Goal: Task Accomplishment & Management: Complete application form

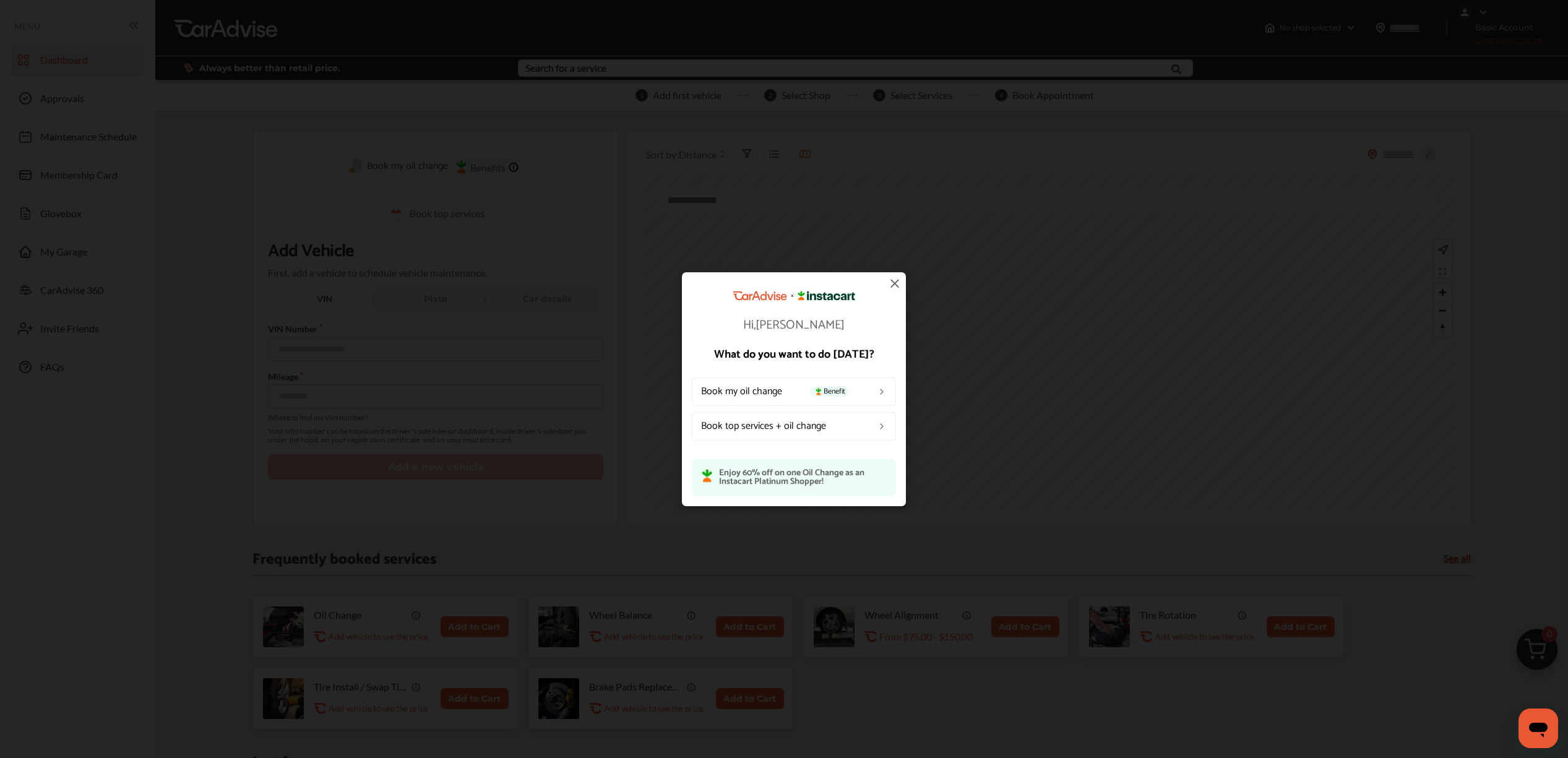
click at [871, 384] on link "Book my oil change Benefit" at bounding box center [794, 391] width 204 height 28
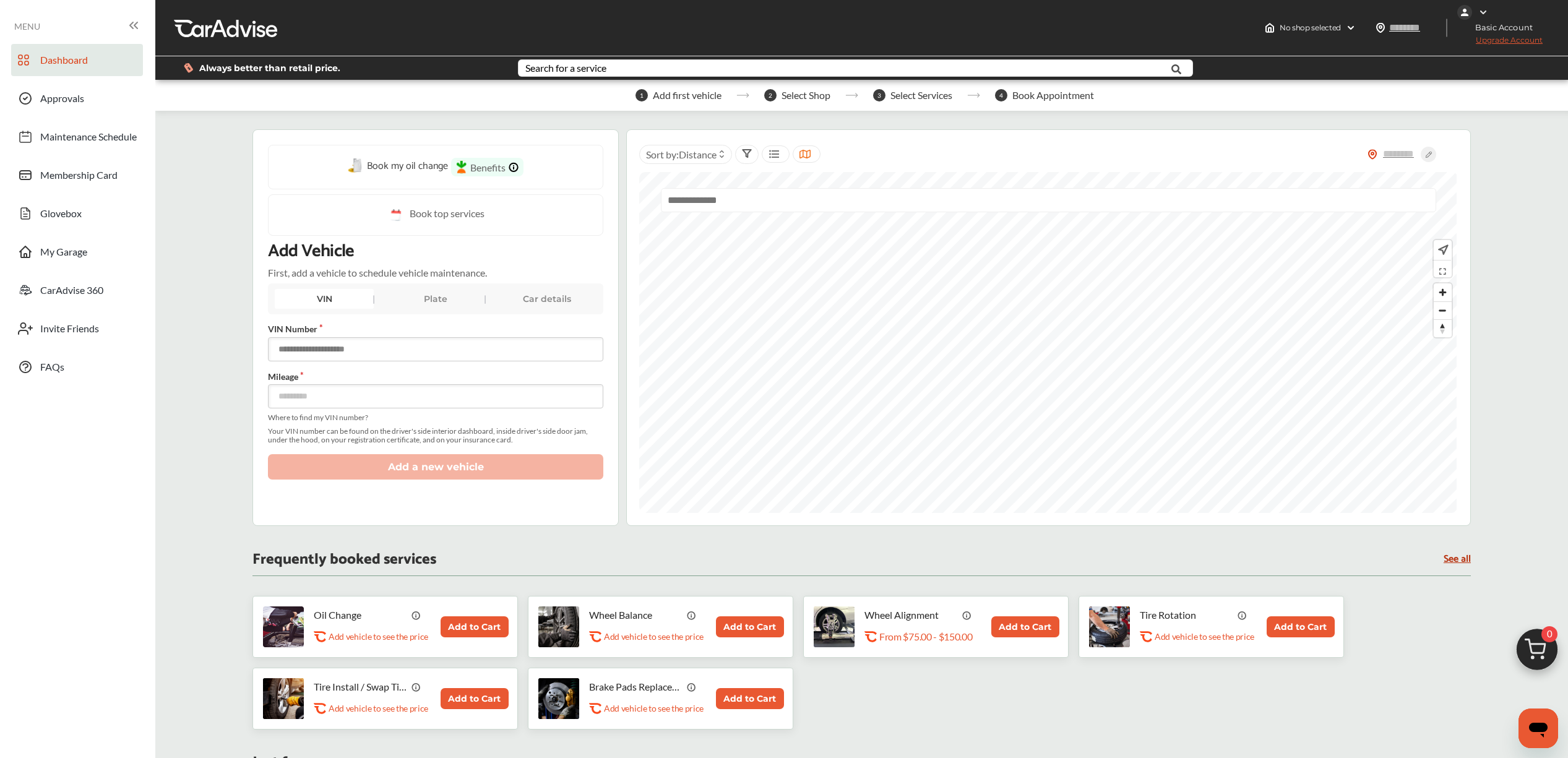
click at [423, 347] on input "text" at bounding box center [435, 349] width 335 height 24
click at [563, 68] on div "Search for a service" at bounding box center [565, 67] width 81 height 10
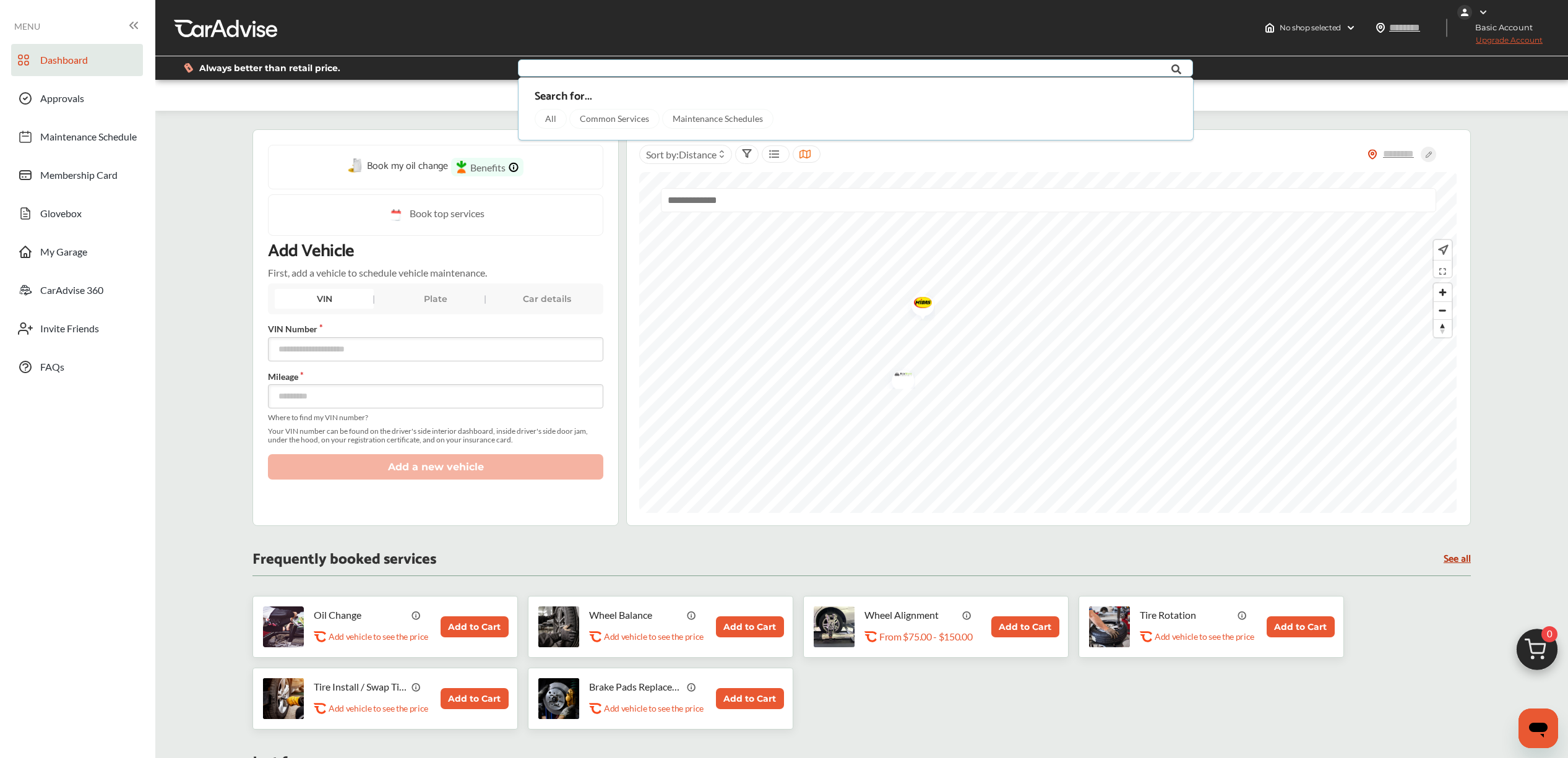
click at [563, 68] on input "text" at bounding box center [820, 69] width 604 height 19
click at [370, 84] on div "Always better than retail price. Search for... All Common Services Maintenance …" at bounding box center [861, 68] width 1375 height 44
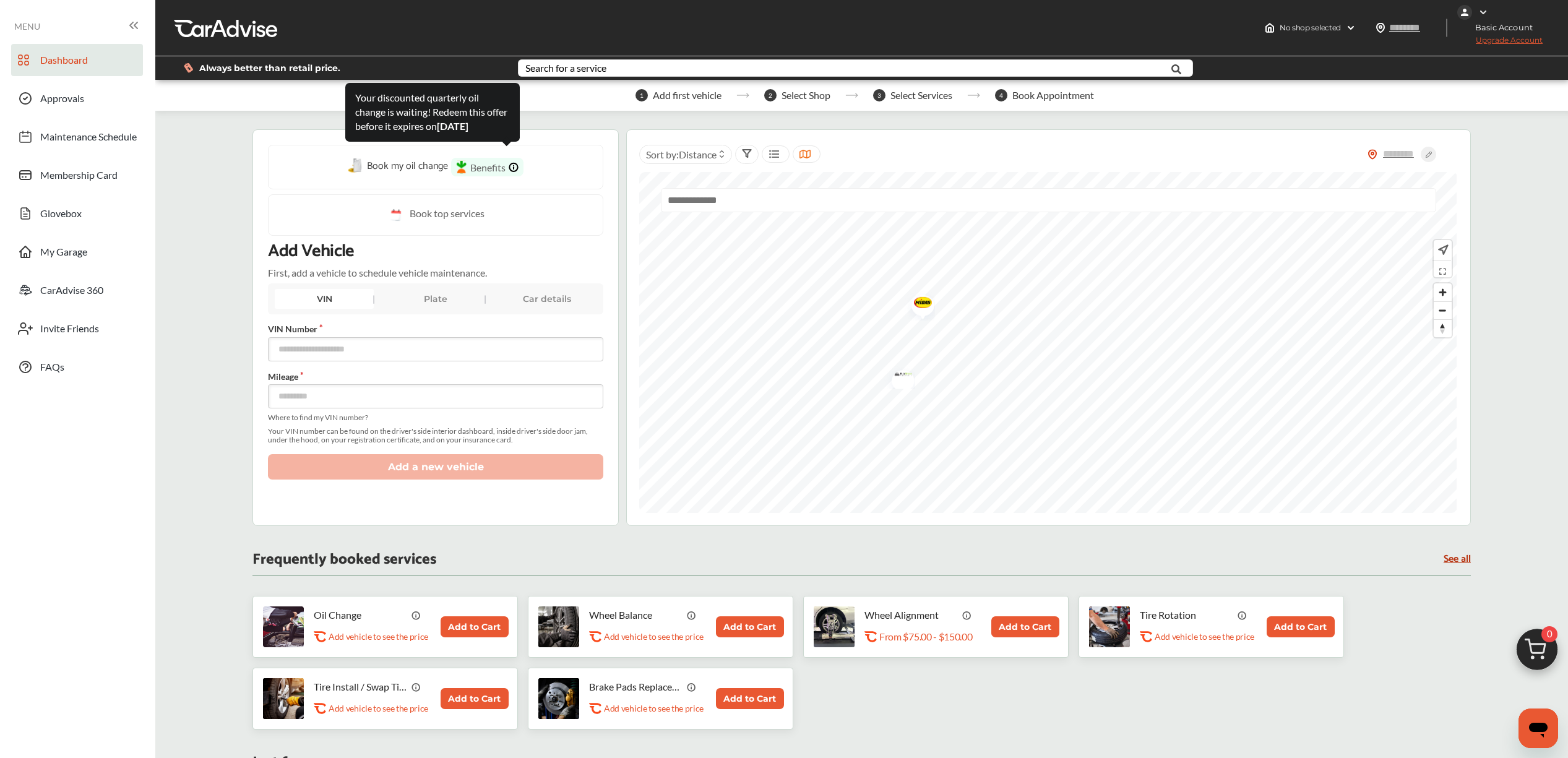
click at [516, 168] on img at bounding box center [513, 168] width 10 height 11
click at [515, 167] on img at bounding box center [513, 168] width 10 height 11
click at [337, 360] on input "text" at bounding box center [435, 349] width 335 height 24
click at [421, 354] on input "text" at bounding box center [435, 349] width 335 height 24
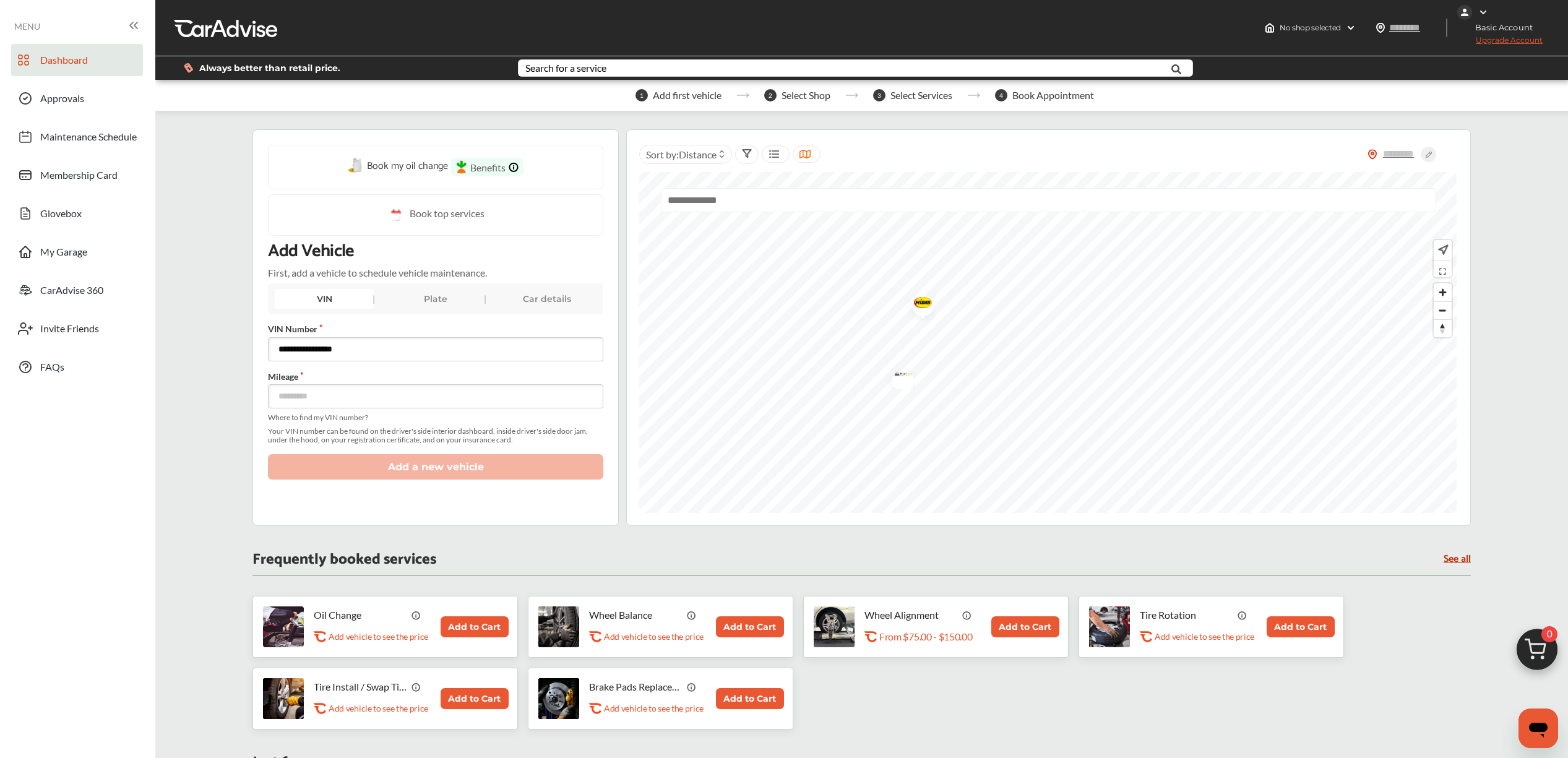
type input "**********"
type input "*****"
click at [444, 305] on div "Plate" at bounding box center [435, 299] width 99 height 20
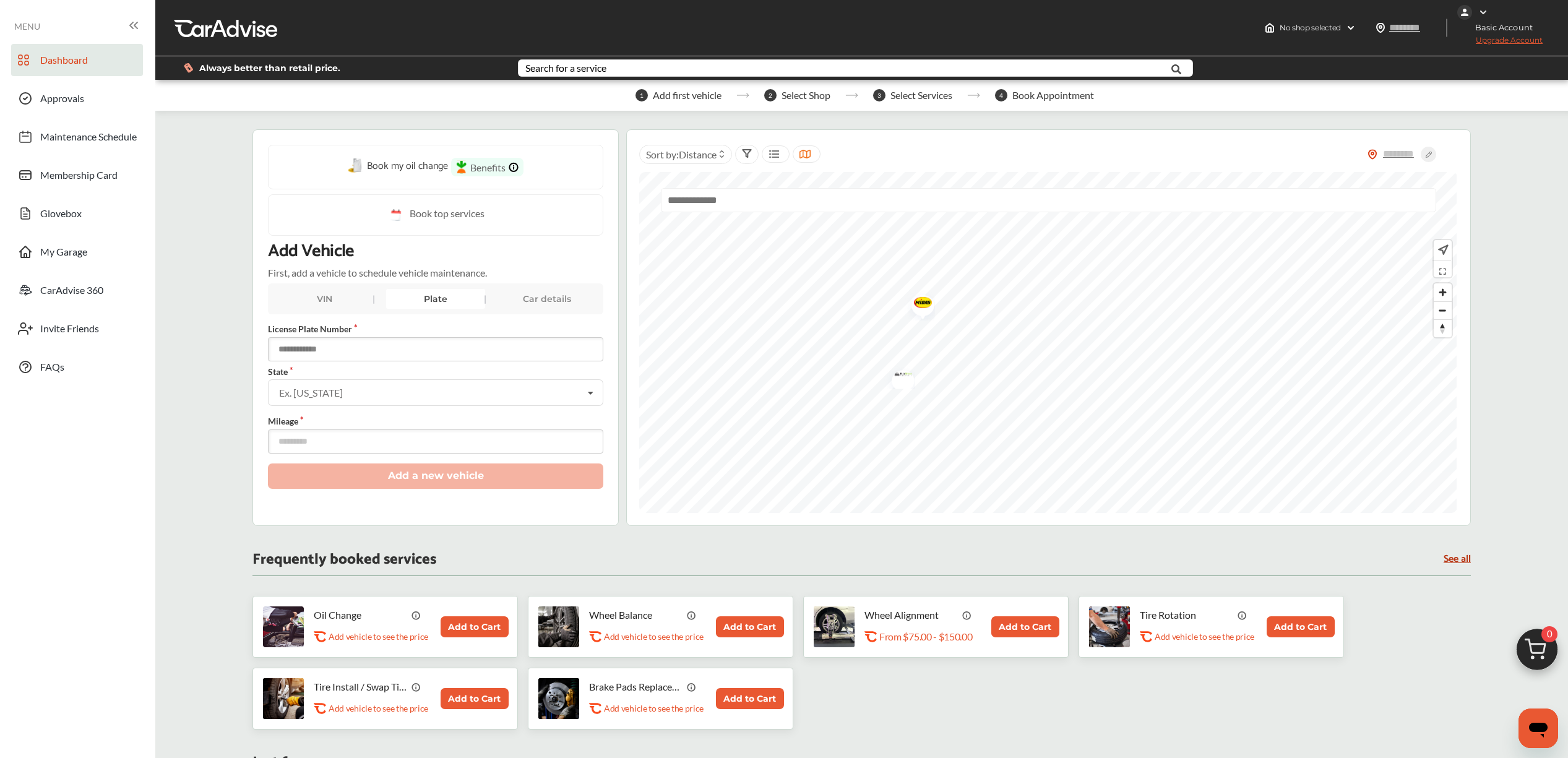
click at [392, 359] on input "text" at bounding box center [435, 349] width 335 height 24
type input "*"
type input "******"
click at [335, 309] on div "VIN" at bounding box center [324, 299] width 99 height 20
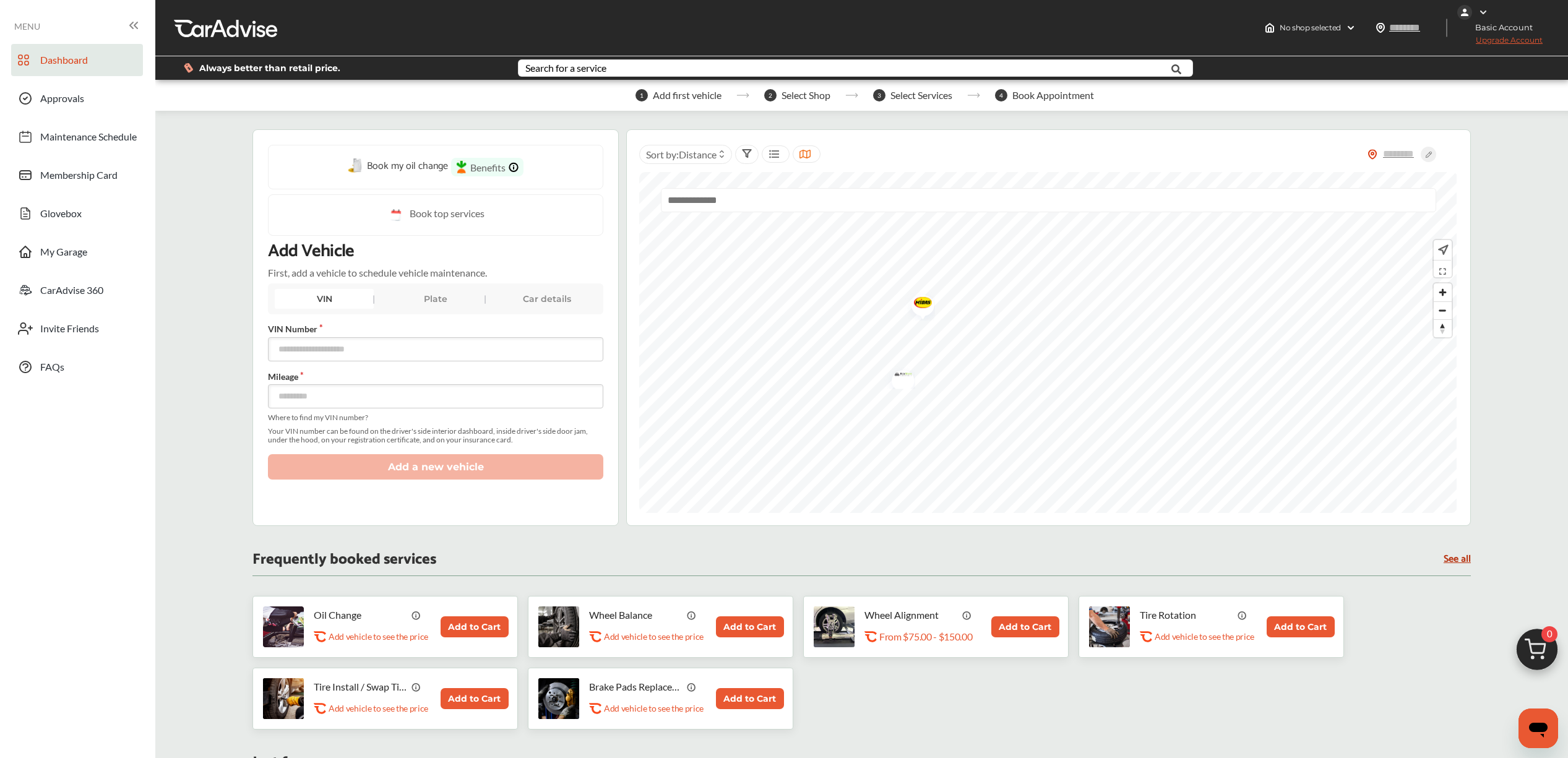
click at [413, 309] on div "Plate" at bounding box center [435, 299] width 99 height 20
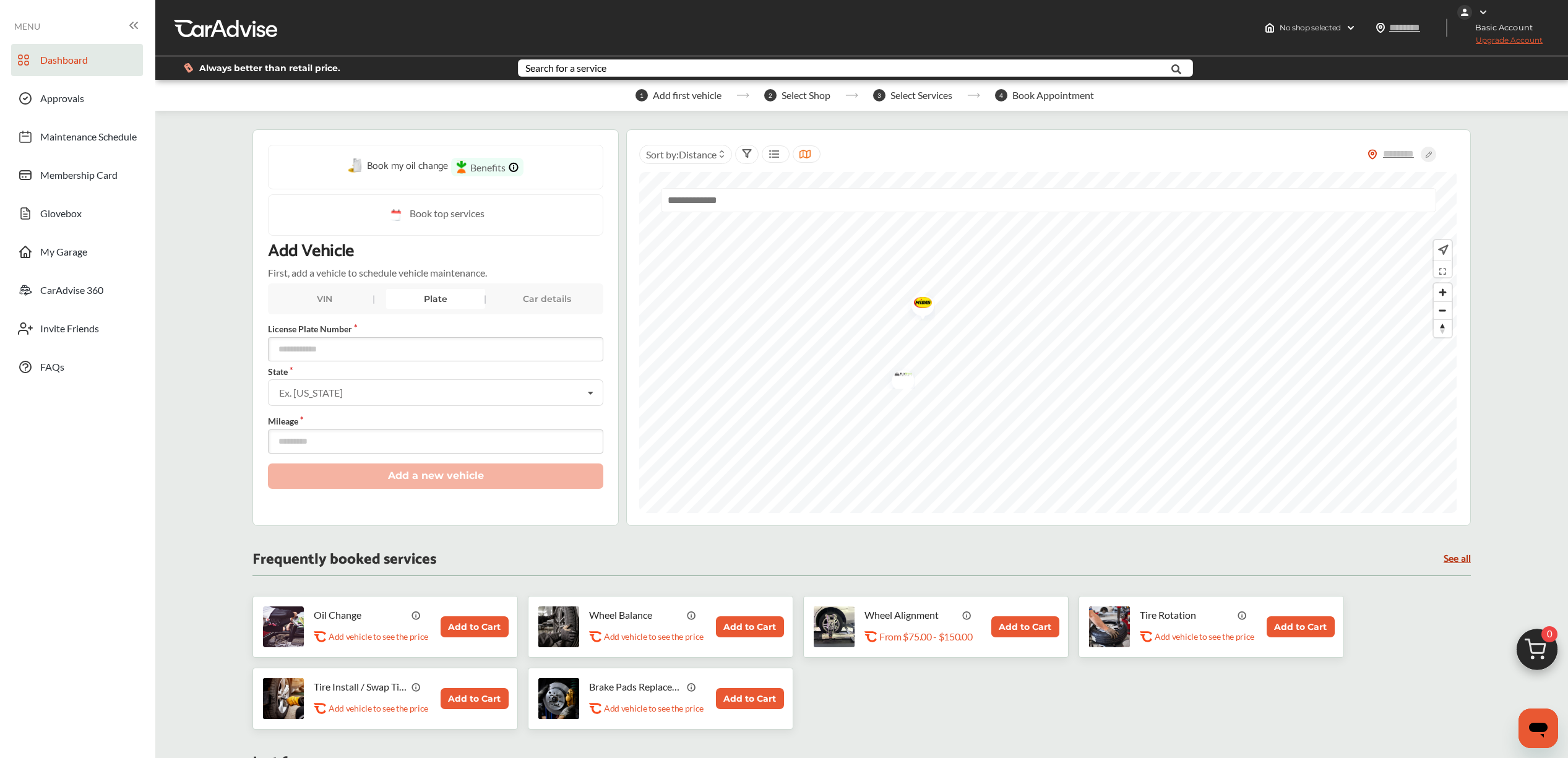
click at [337, 306] on div "VIN" at bounding box center [324, 299] width 99 height 20
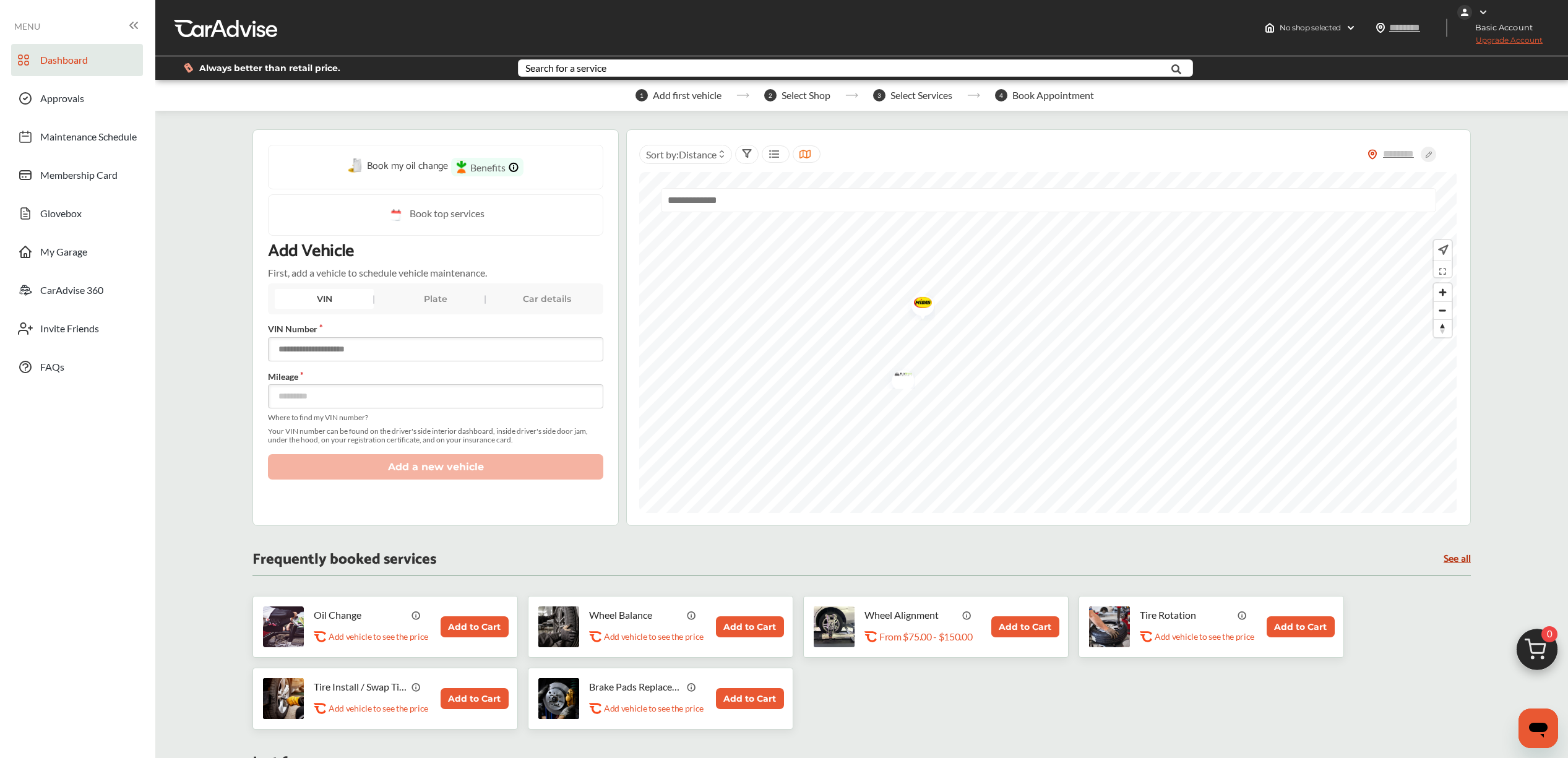
click at [331, 358] on input "text" at bounding box center [435, 349] width 335 height 24
click at [418, 313] on div "VIN Plate Car details" at bounding box center [435, 299] width 335 height 31
click at [423, 306] on div "Plate" at bounding box center [435, 299] width 99 height 20
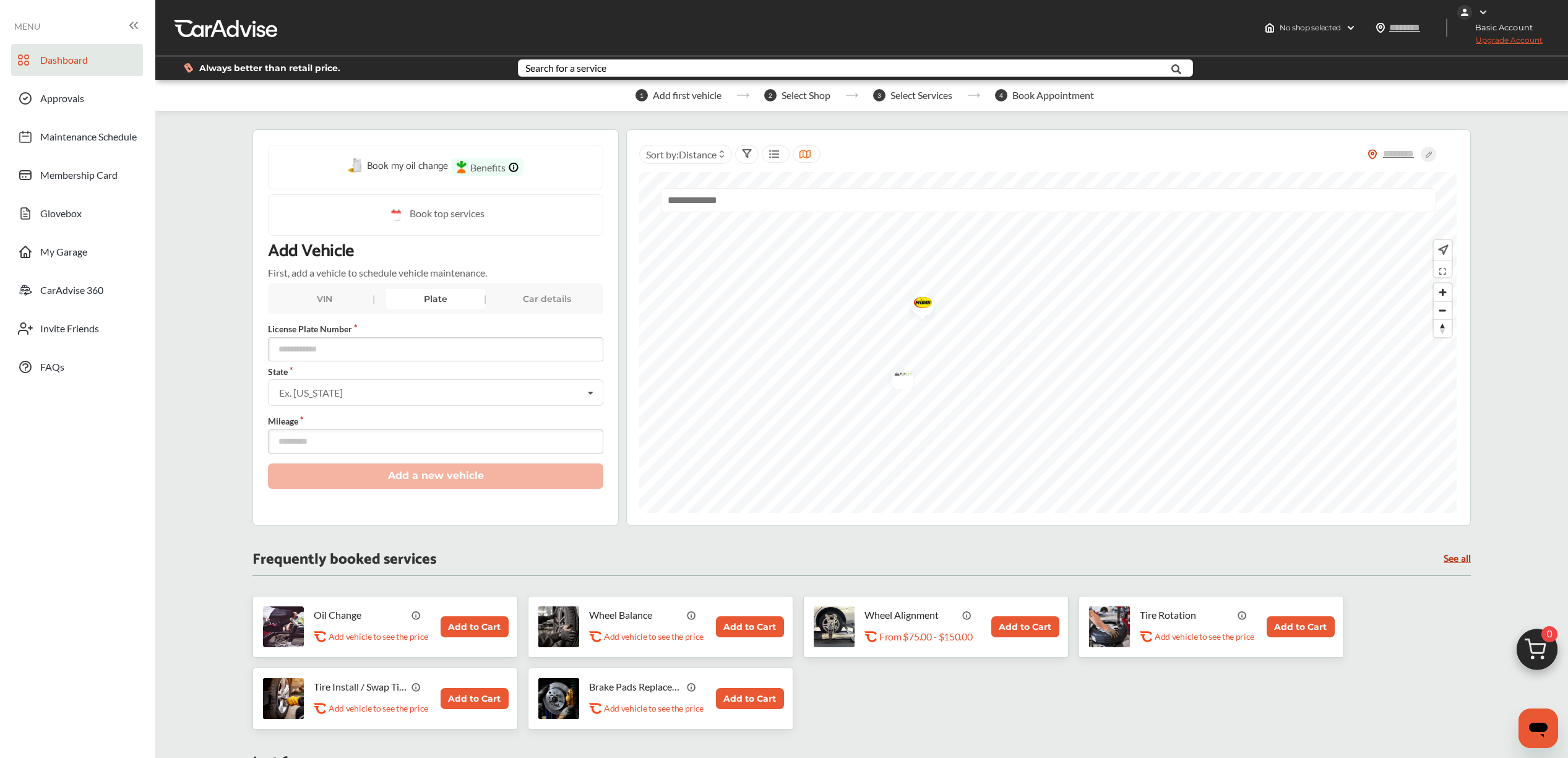
click at [549, 308] on div "Car details" at bounding box center [546, 299] width 99 height 20
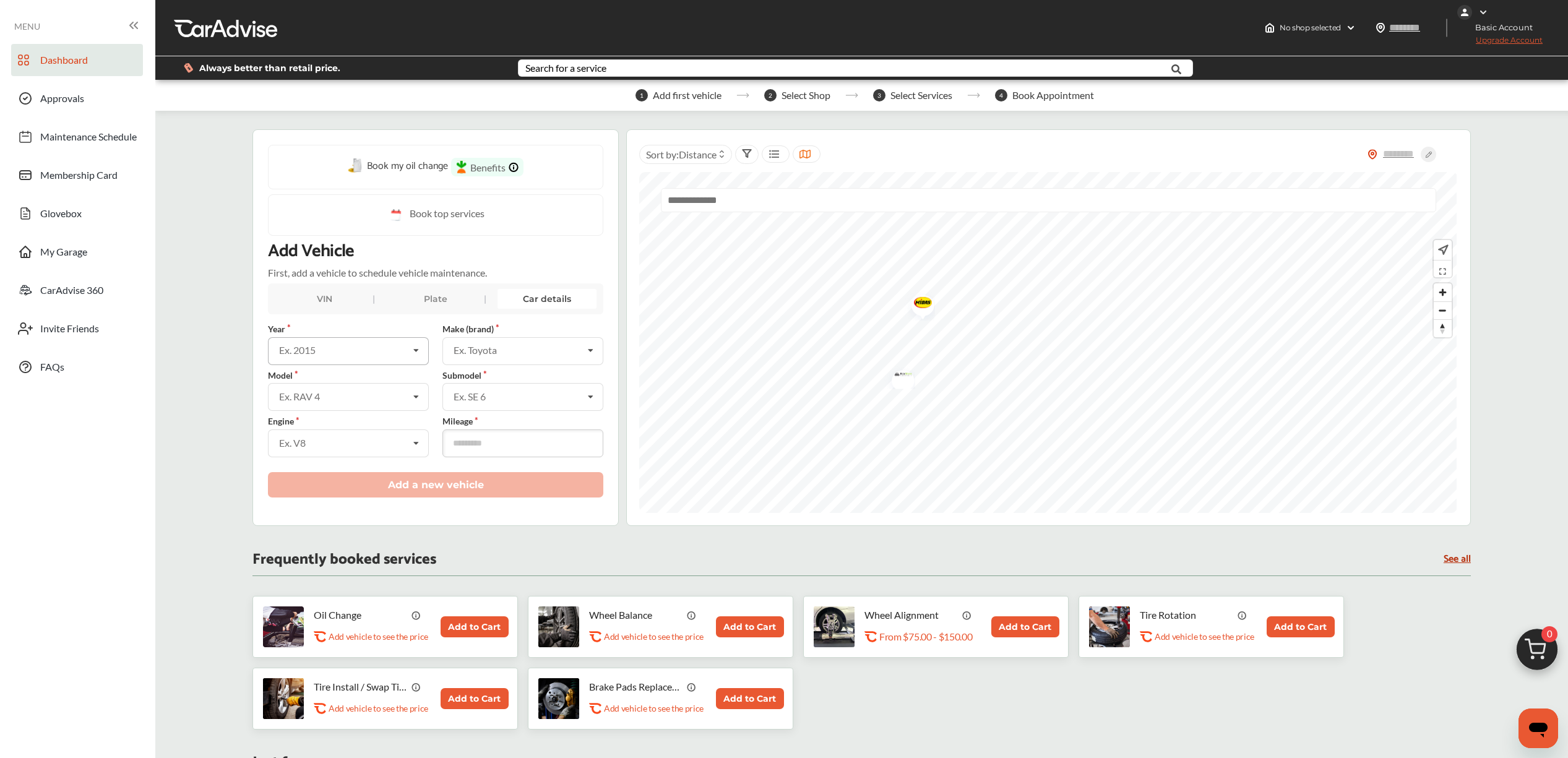
click at [352, 355] on div "Ex. 2015" at bounding box center [343, 350] width 129 height 10
type input "****"
click at [553, 355] on div "Ex. Toyota" at bounding box center [518, 350] width 129 height 10
type input "***"
click at [525, 385] on div "Saturn" at bounding box center [522, 377] width 158 height 26
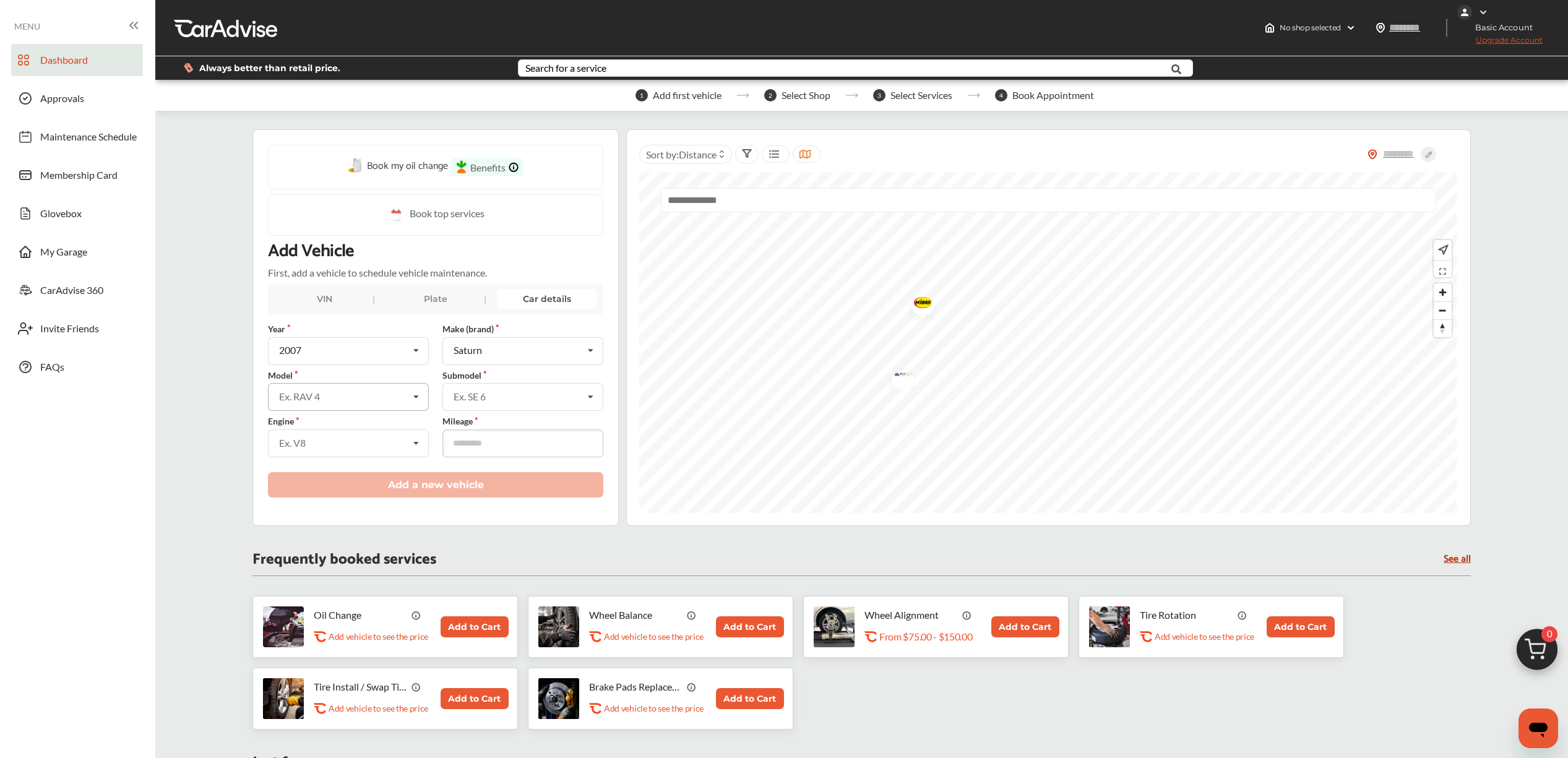
click at [380, 402] on div "Ex. RAV 4" at bounding box center [343, 396] width 129 height 10
type input "***"
click at [388, 437] on div "Vue" at bounding box center [347, 423] width 159 height 26
click at [383, 432] on div "Vue" at bounding box center [348, 423] width 158 height 26
click at [498, 402] on div "Ex. SE 6" at bounding box center [518, 396] width 129 height 10
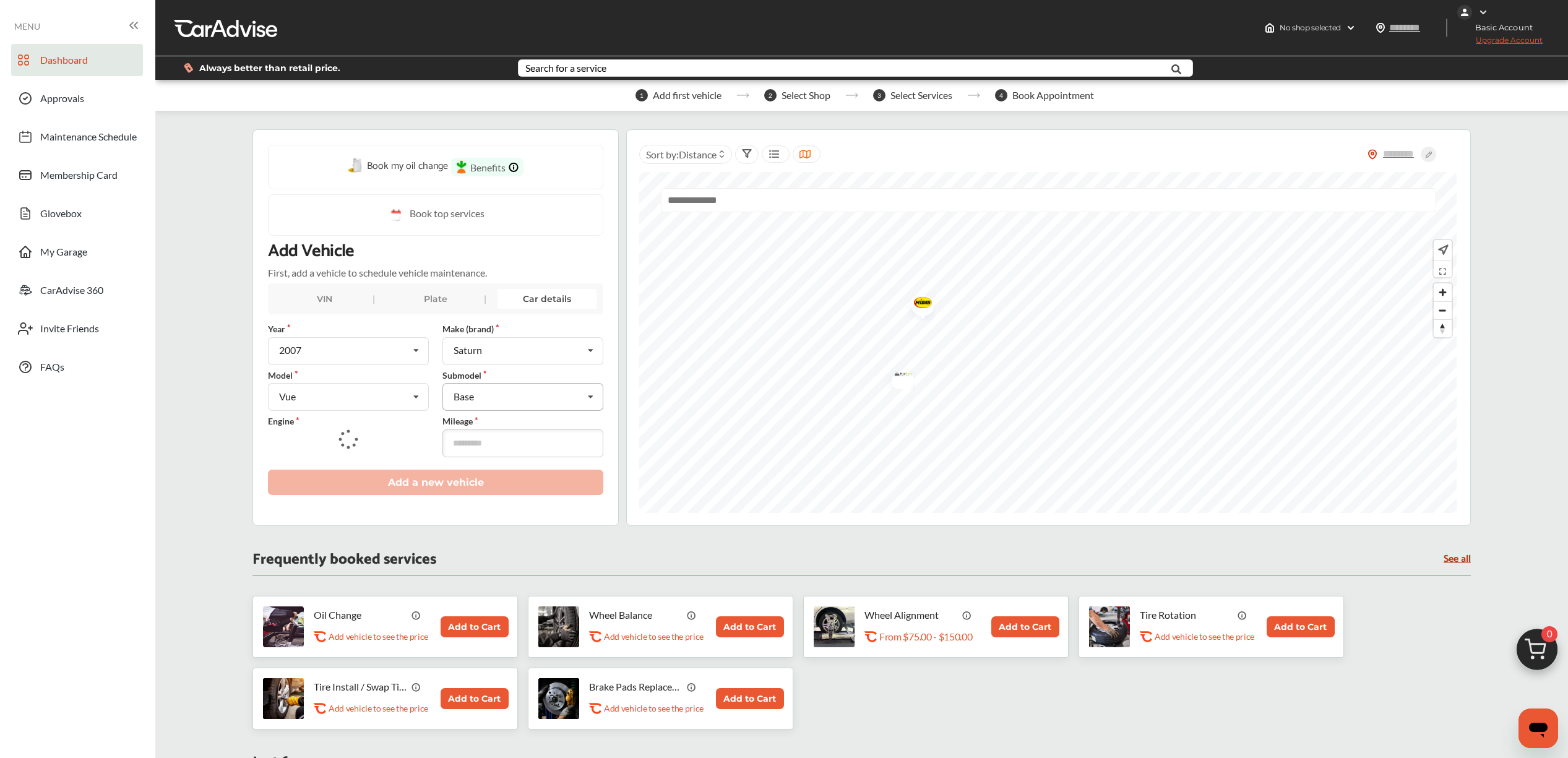
click at [265, 441] on div "Book my oil change Benefits Book top services Add Vehicle First, add a vehicle …" at bounding box center [435, 327] width 366 height 396
click at [324, 446] on input "text" at bounding box center [349, 442] width 159 height 24
click at [341, 502] on span "3.5L V6 (4) GAS FI" at bounding box center [318, 496] width 77 height 12
click at [495, 398] on input "text" at bounding box center [523, 395] width 159 height 24
click at [487, 424] on div "Base" at bounding box center [522, 423] width 158 height 26
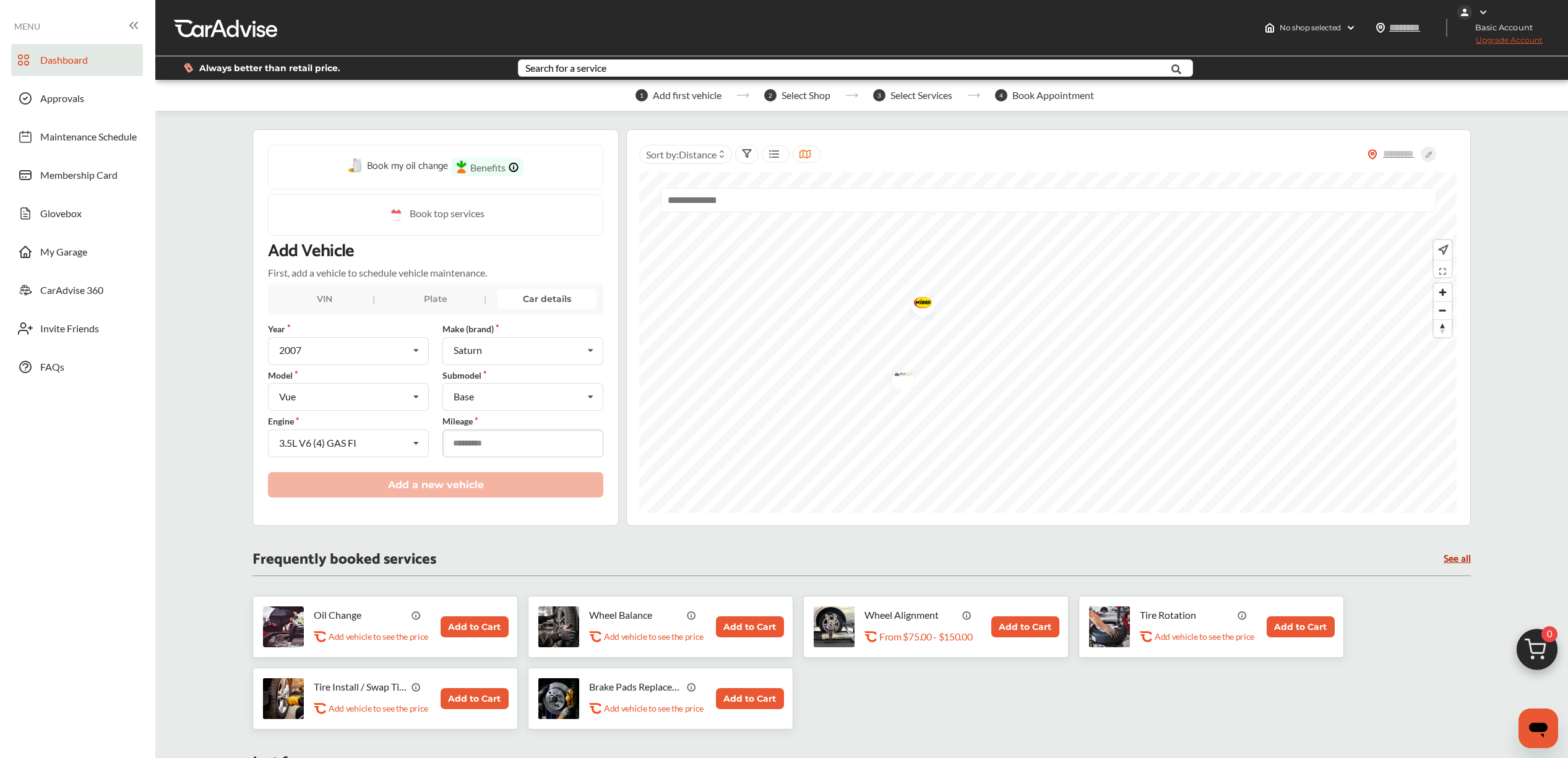
click at [485, 449] on input "number" at bounding box center [523, 443] width 161 height 28
type input "*****"
click at [495, 497] on button "Add a new vehicle" at bounding box center [435, 485] width 335 height 26
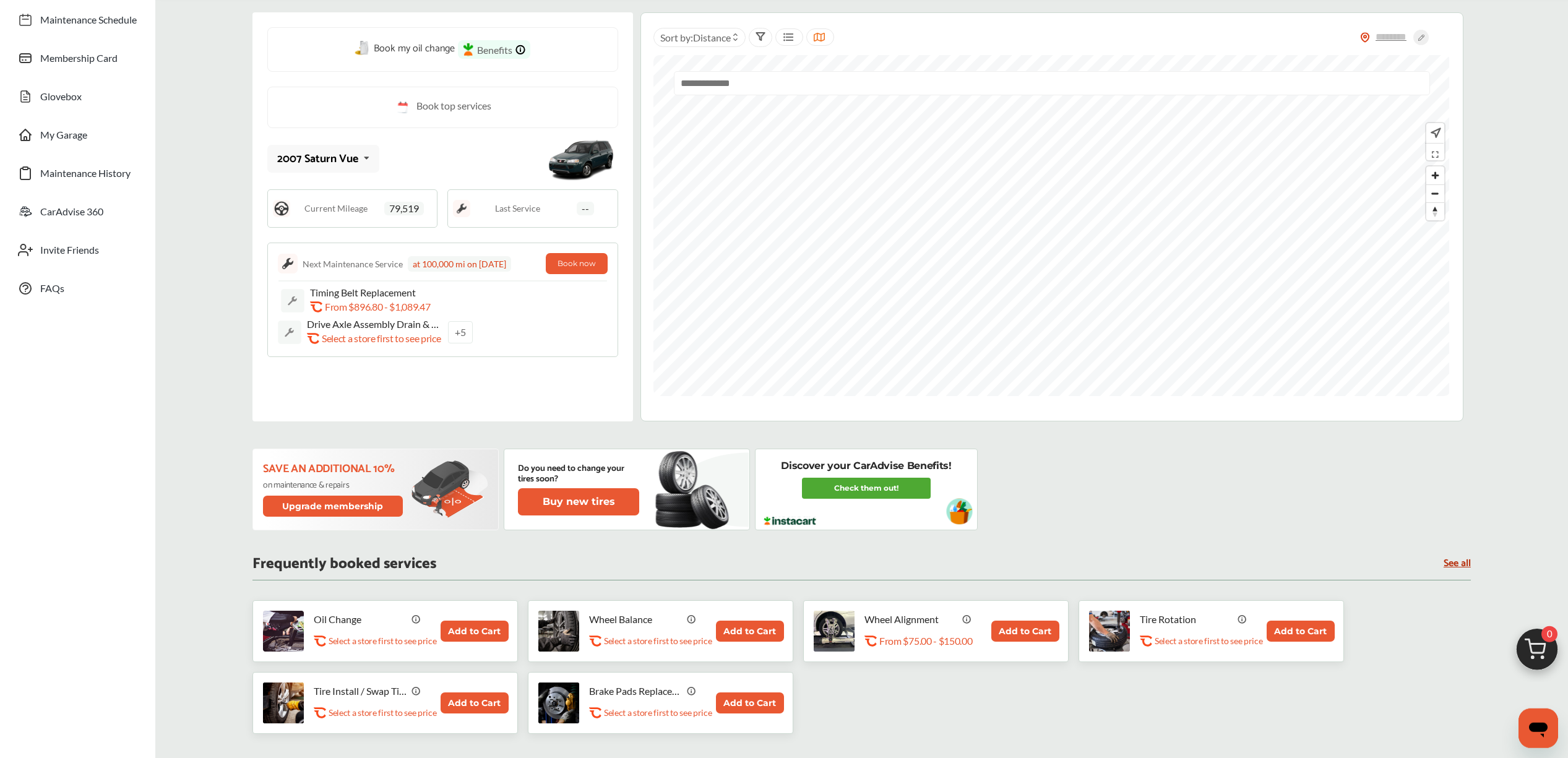
scroll to position [171, 0]
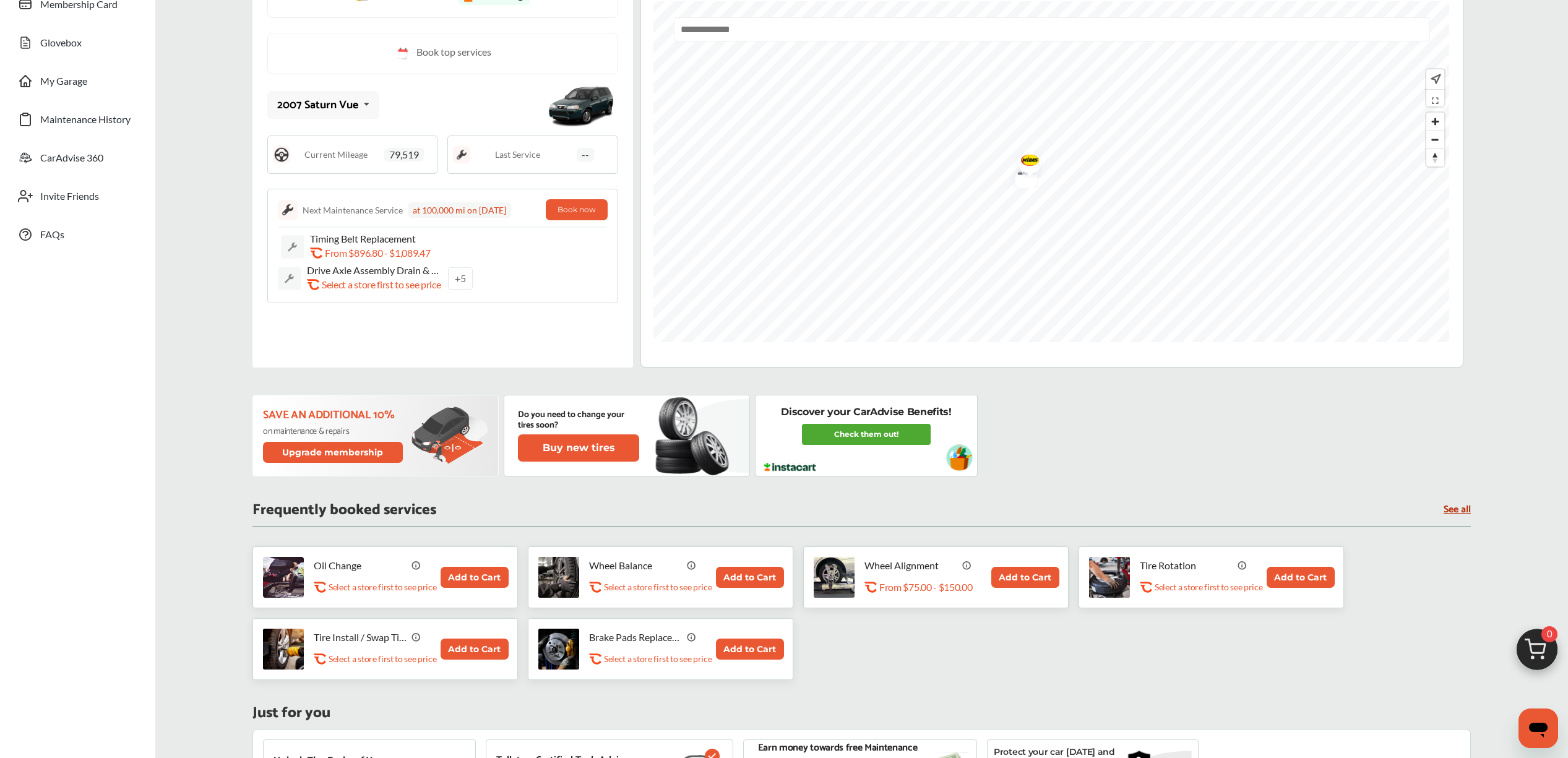
click at [1034, 163] on img "Map marker" at bounding box center [1025, 161] width 33 height 32
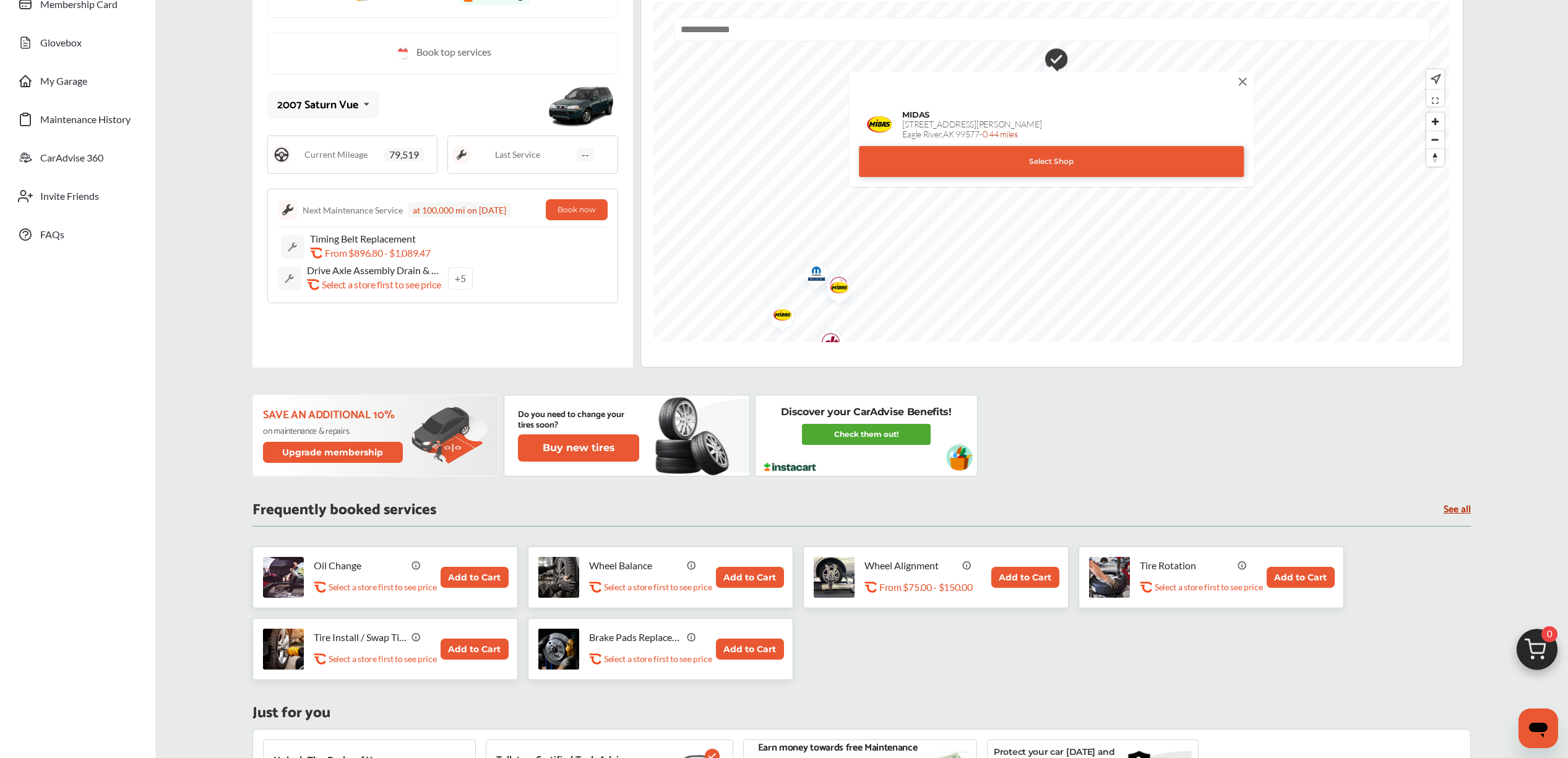
click at [1032, 170] on div "Select Shop" at bounding box center [1051, 161] width 385 height 31
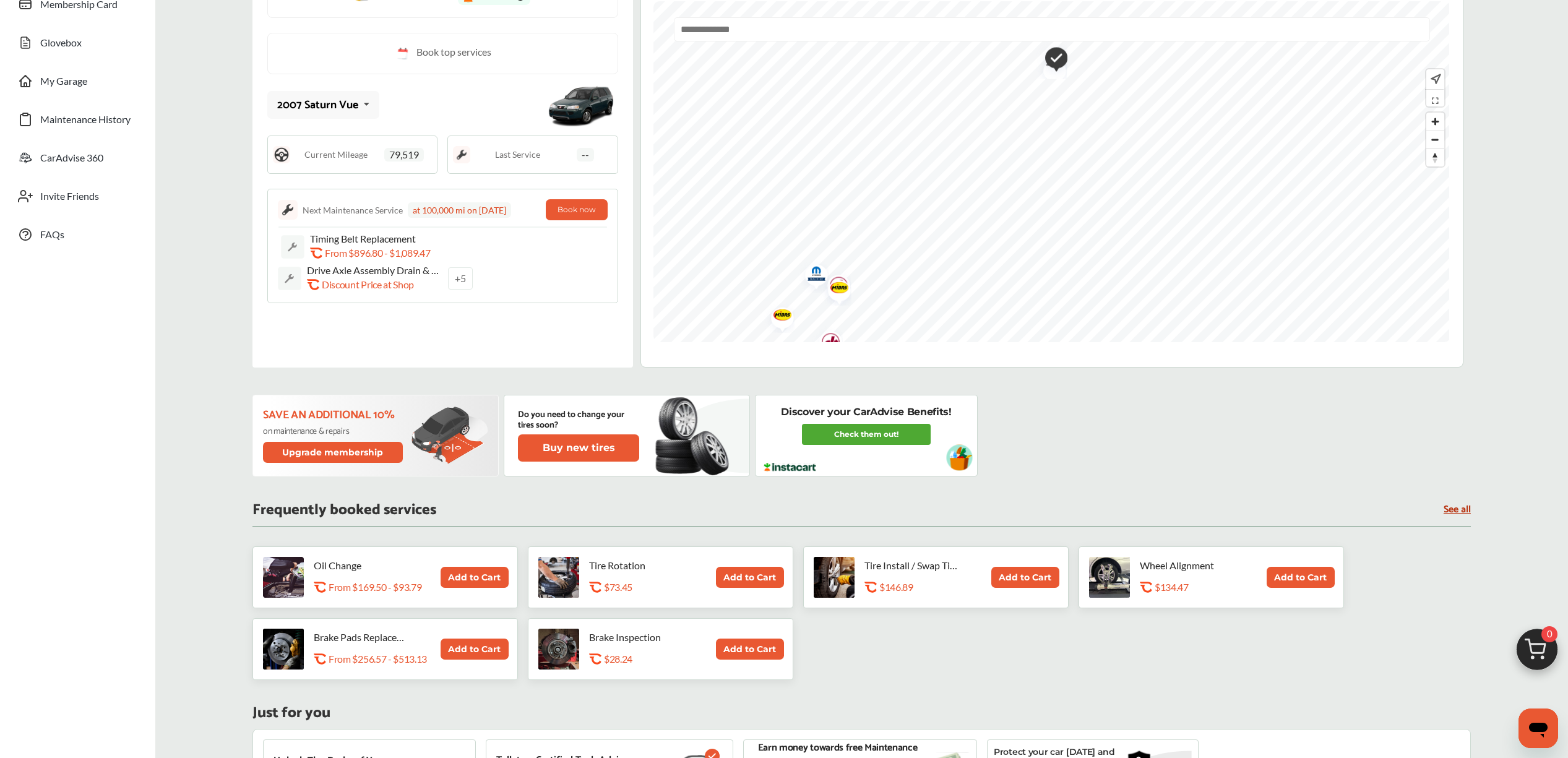
click at [834, 297] on img "Map marker" at bounding box center [835, 289] width 33 height 32
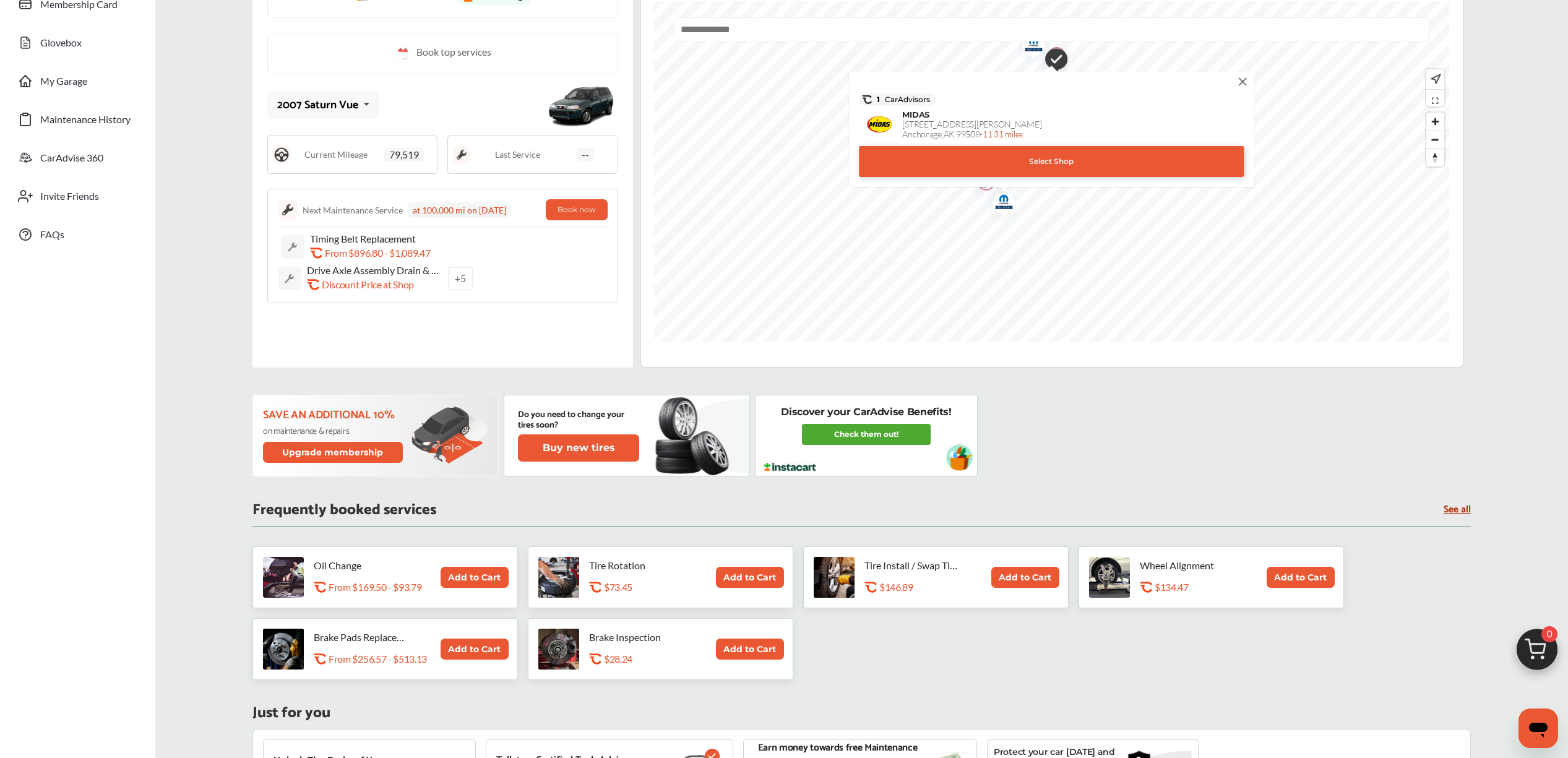
click at [948, 164] on div "Select Shop" at bounding box center [1051, 161] width 385 height 31
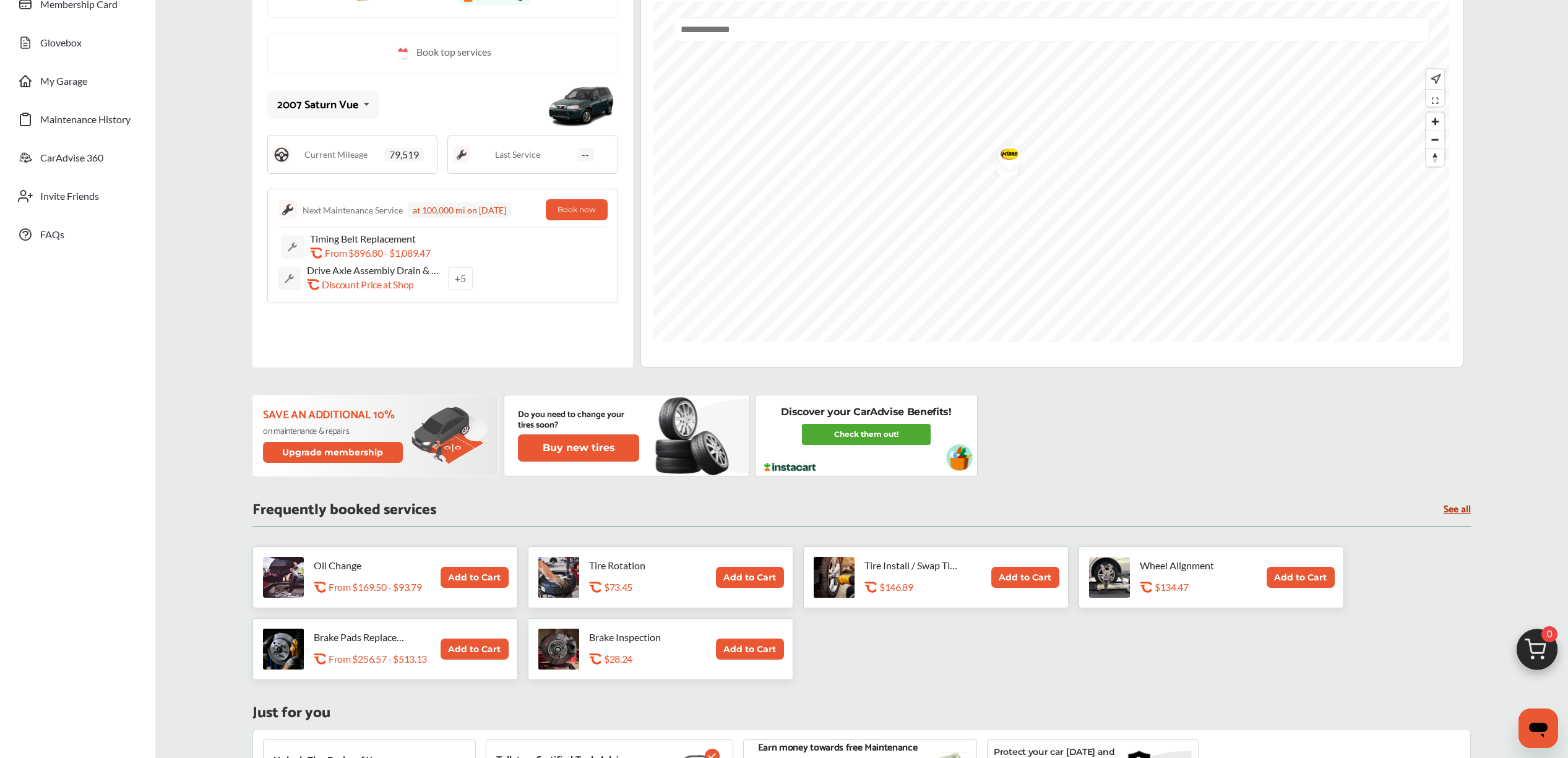
click at [1013, 157] on img "Map marker" at bounding box center [1005, 156] width 33 height 32
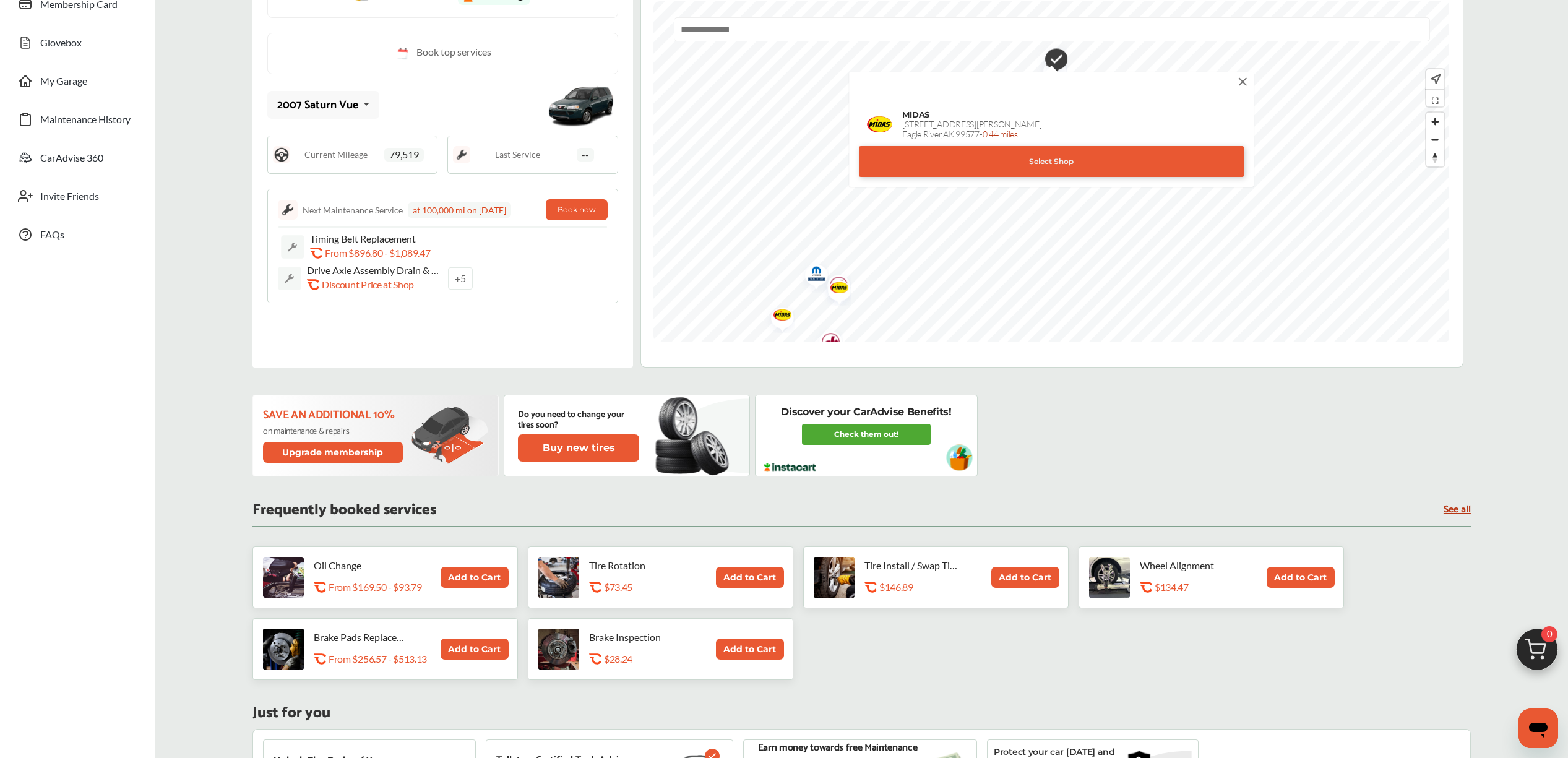
click at [1009, 164] on div "Select Shop" at bounding box center [1051, 161] width 385 height 31
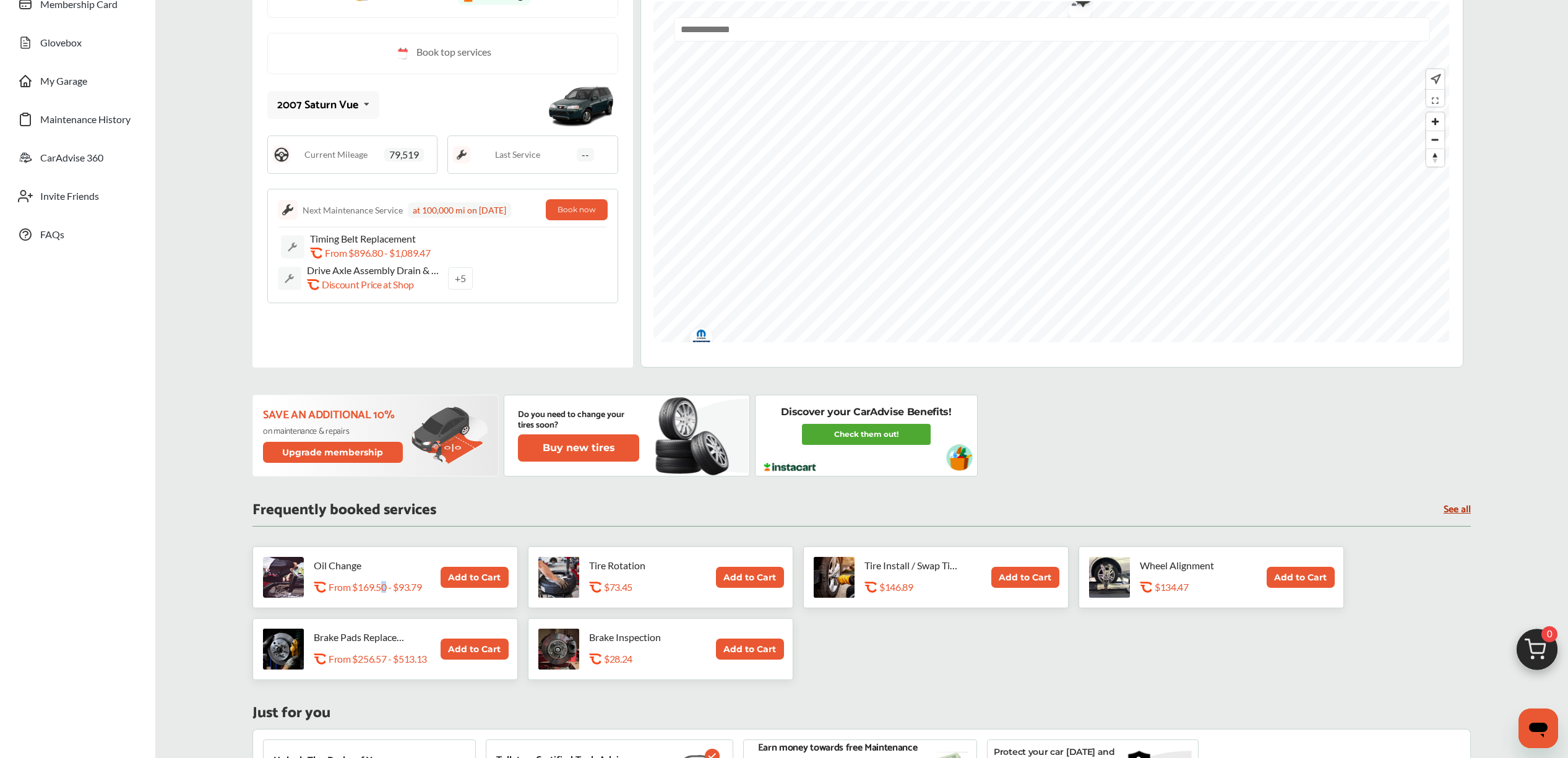
click at [387, 584] on p "From $169.50 - $93.79" at bounding box center [375, 587] width 93 height 12
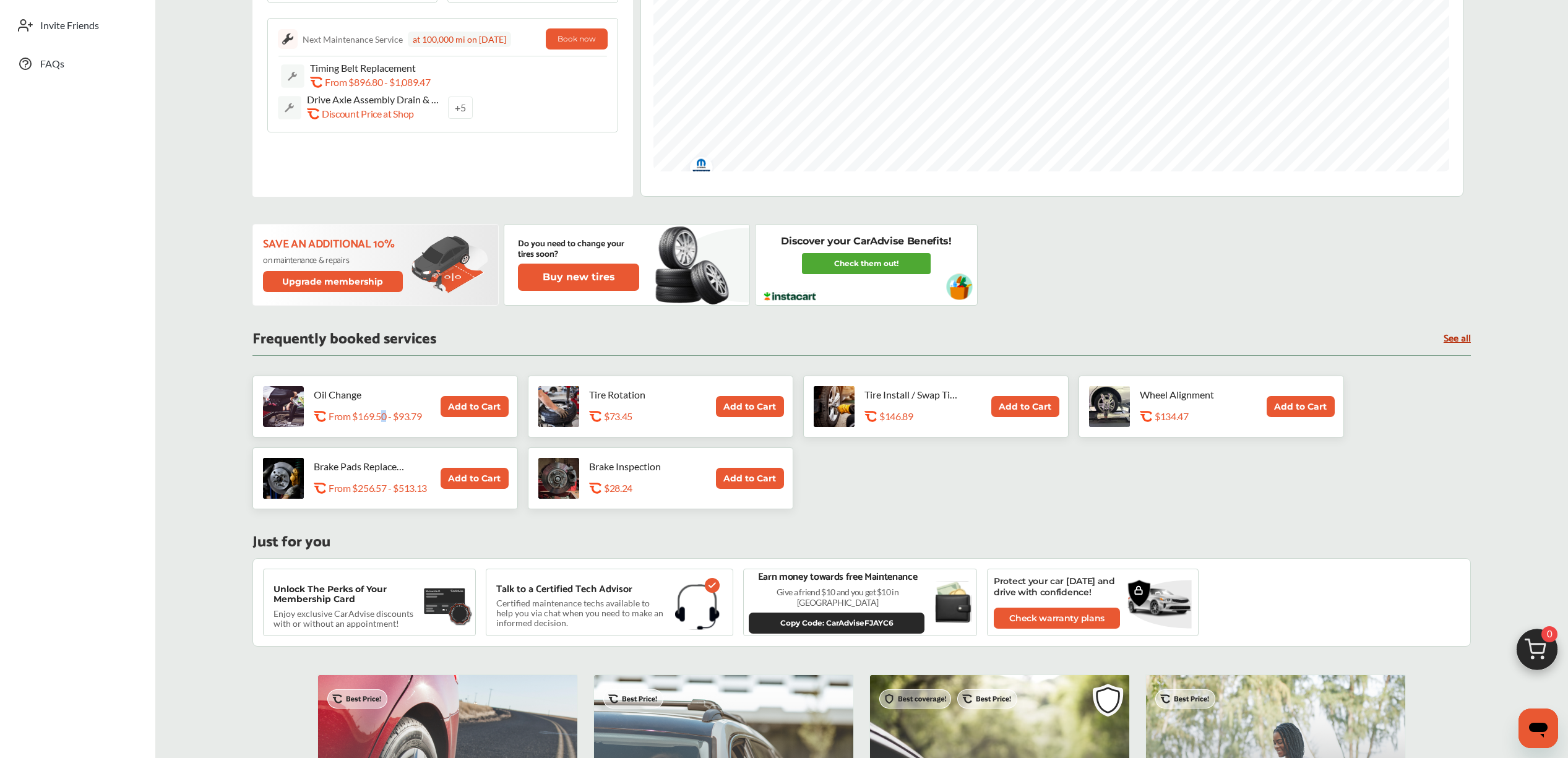
scroll to position [0, 0]
